Goal: Task Accomplishment & Management: Manage account settings

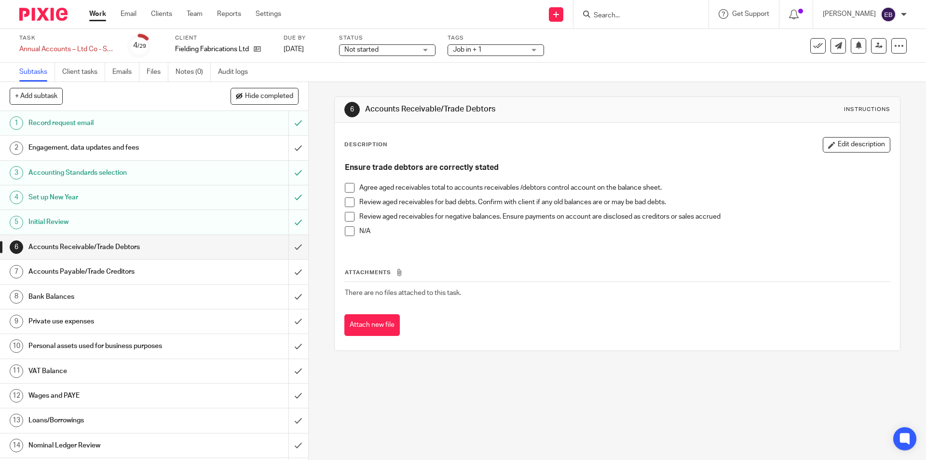
click at [347, 189] on span at bounding box center [350, 188] width 10 height 10
click at [185, 273] on h1 "Accounts Payable/Trade Creditors" at bounding box center [111, 271] width 167 height 14
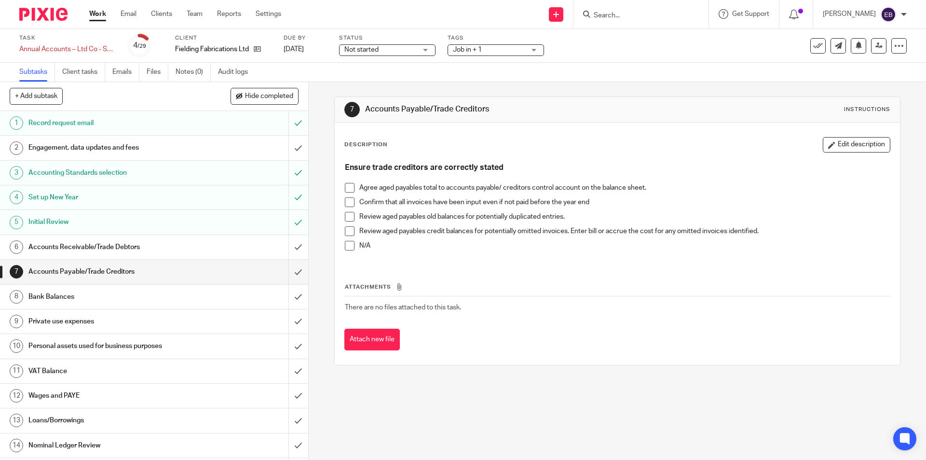
click at [345, 188] on span at bounding box center [350, 188] width 10 height 10
click at [103, 321] on h1 "Private use expenses" at bounding box center [111, 321] width 167 height 14
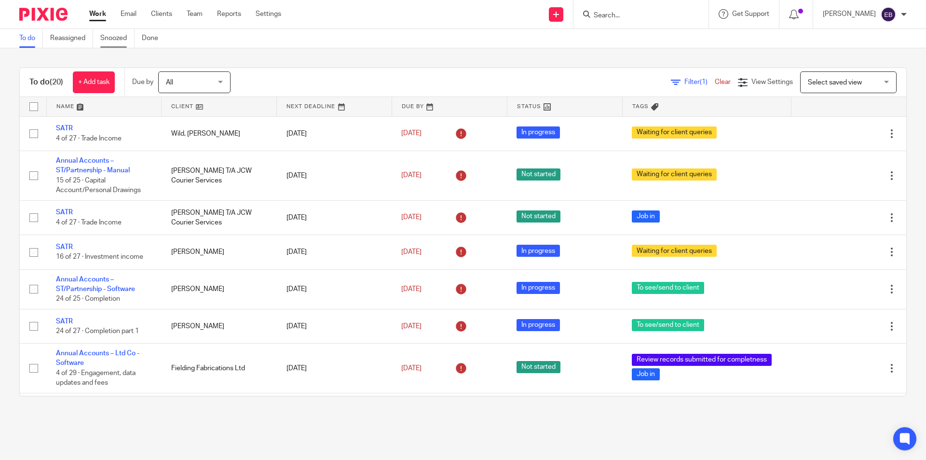
click at [113, 36] on link "Snoozed" at bounding box center [117, 38] width 34 height 19
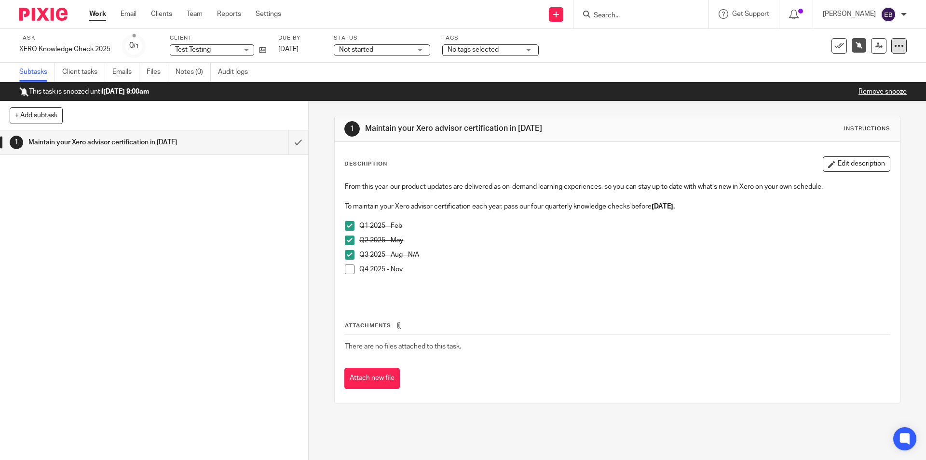
click at [894, 45] on icon at bounding box center [899, 46] width 10 height 10
click at [843, 127] on span "Delete" at bounding box center [840, 126] width 20 height 7
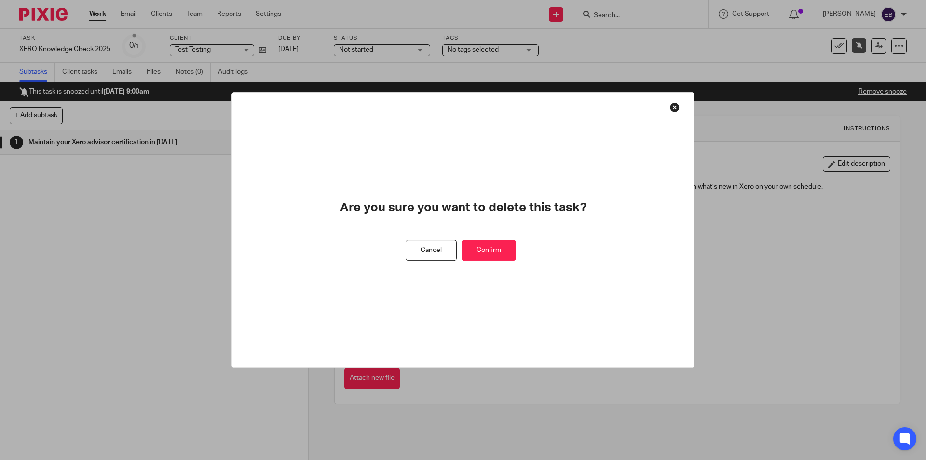
click at [509, 252] on button "Confirm" at bounding box center [489, 250] width 55 height 21
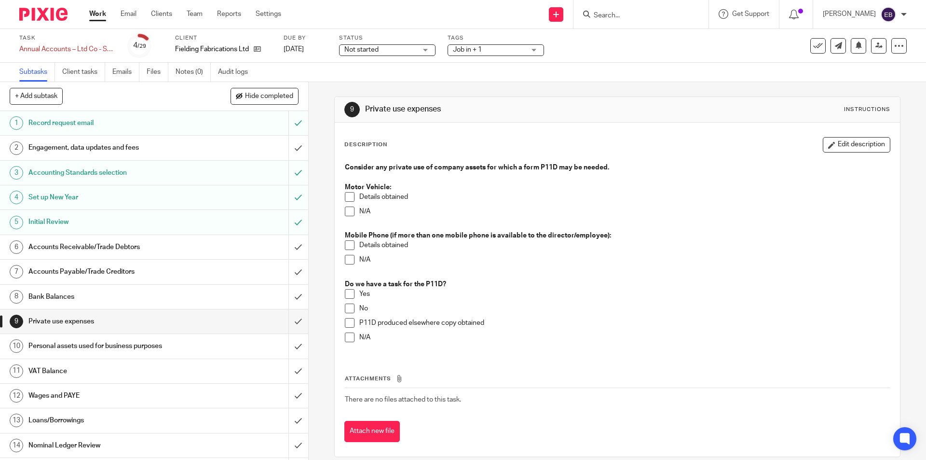
click at [72, 399] on h1 "Wages and PAYE" at bounding box center [111, 395] width 167 height 14
